Goal: Contribute content: Add original content to the website for others to see

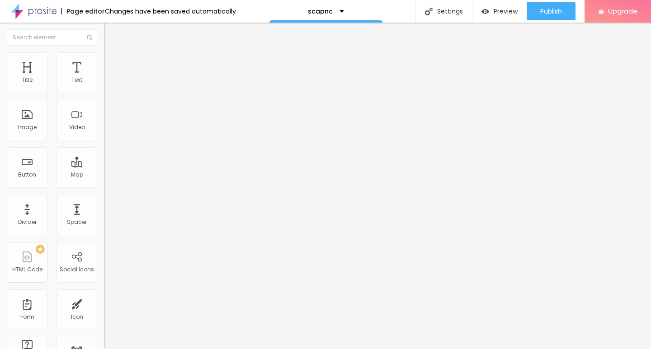
click at [104, 201] on img at bounding box center [106, 199] width 5 height 5
click at [104, 78] on span "Add image" at bounding box center [122, 74] width 37 height 8
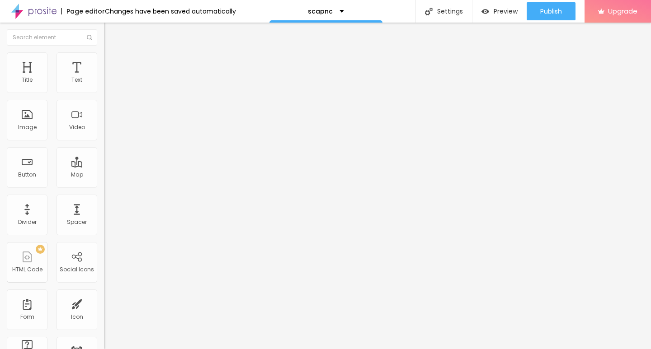
click at [104, 55] on img at bounding box center [108, 56] width 8 height 8
type input "10"
click at [104, 93] on input "range" at bounding box center [133, 88] width 58 height 7
type input "10"
click at [111, 34] on div "Edit Image" at bounding box center [134, 32] width 47 height 7
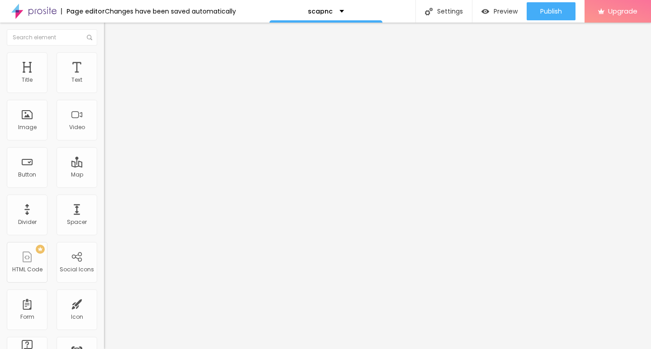
click at [111, 36] on div "Edit Text" at bounding box center [131, 32] width 41 height 7
click at [104, 142] on span "Default" at bounding box center [113, 139] width 19 height 8
click at [104, 148] on span "Small" at bounding box center [112, 144] width 16 height 8
click at [104, 85] on input "Click me" at bounding box center [158, 80] width 109 height 9
paste input "→ VIEW DOCUMENT HERE"
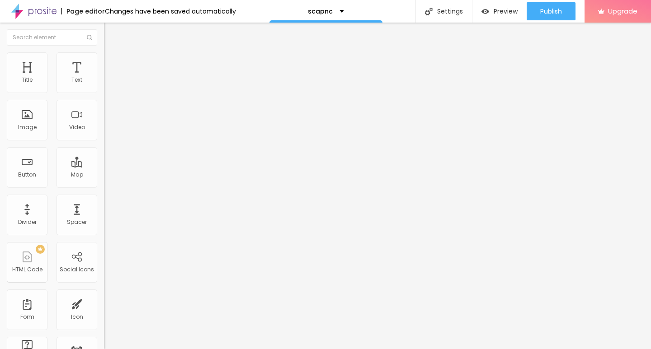
type input "→ VIEW DOCUMENT HERE"
click at [104, 186] on input "https://" at bounding box center [158, 181] width 109 height 9
paste input "ummmf—.[DOMAIN_NAME]"
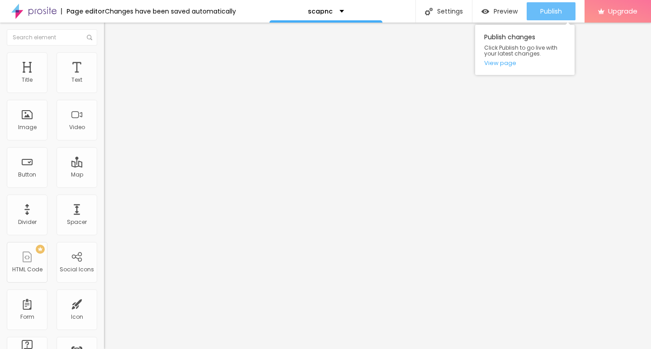
type input "[URL][DOMAIN_NAME]"
click at [553, 14] on span "Publish" at bounding box center [551, 11] width 22 height 7
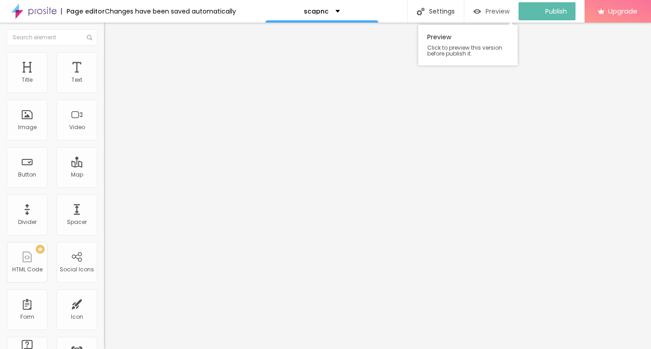
click at [500, 13] on span "Preview" at bounding box center [498, 11] width 24 height 7
